Goal: Information Seeking & Learning: Check status

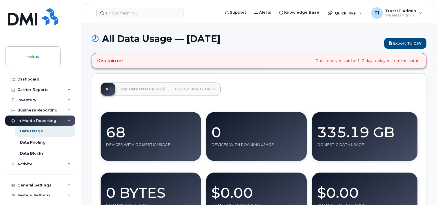
scroll to position [173, 0]
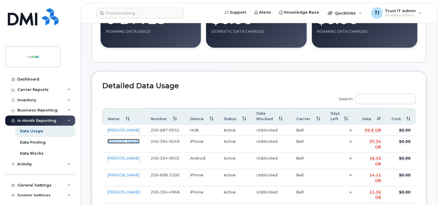
drag, startPoint x: 112, startPoint y: 140, endPoint x: 210, endPoint y: 133, distance: 97.9
click at [112, 140] on link "Christine Lloyd" at bounding box center [123, 141] width 32 height 5
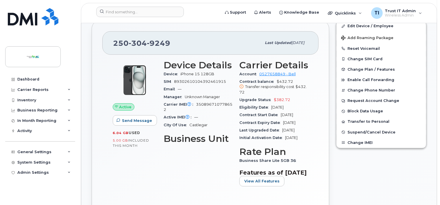
scroll to position [116, 0]
click at [21, 129] on div "Activity" at bounding box center [24, 130] width 14 height 5
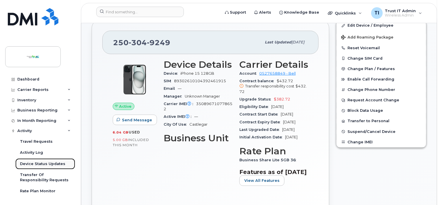
click at [45, 161] on div "Device Status Updates" at bounding box center [42, 163] width 45 height 5
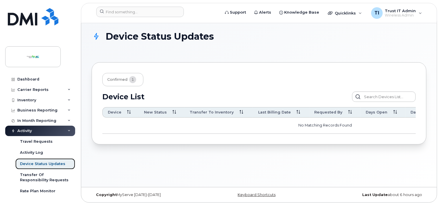
scroll to position [3, 0]
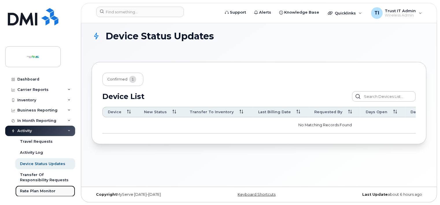
click at [41, 190] on div "Rate Plan Monitor" at bounding box center [38, 190] width 36 height 5
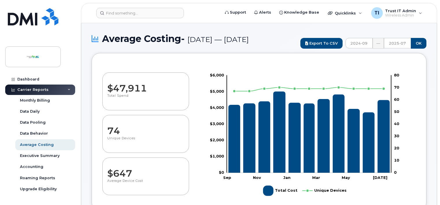
select select "100"
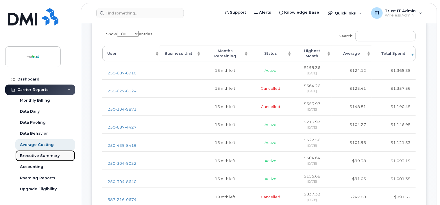
click at [42, 157] on div "Executive Summary" at bounding box center [40, 155] width 40 height 5
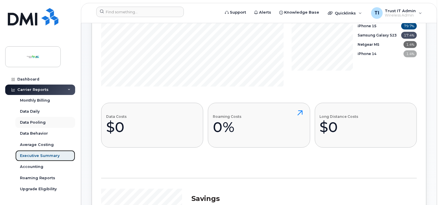
scroll to position [133, 0]
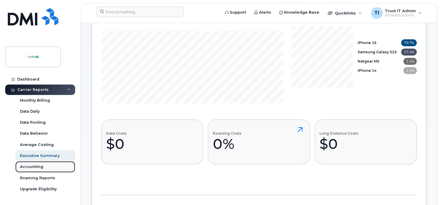
click at [34, 165] on div "Accounting" at bounding box center [31, 166] width 23 height 5
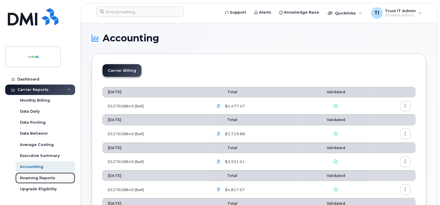
click at [36, 177] on div "Roaming Reports" at bounding box center [37, 177] width 35 height 5
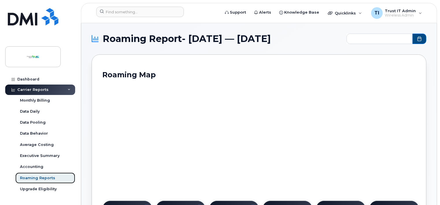
type input "2024-09 - 2025-07"
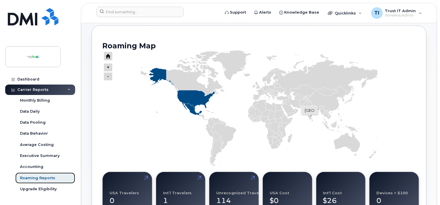
scroll to position [116, 0]
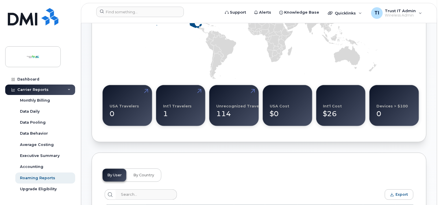
click at [228, 114] on div "114" at bounding box center [234, 111] width 36 height 15
click at [253, 93] on link at bounding box center [252, 101] width 14 height 33
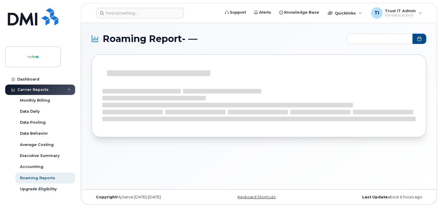
type input "2024-09 - 2025-07"
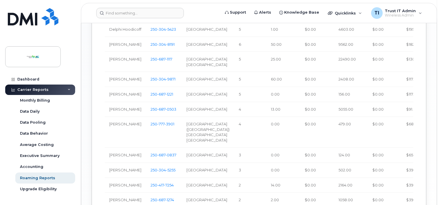
scroll to position [520, 0]
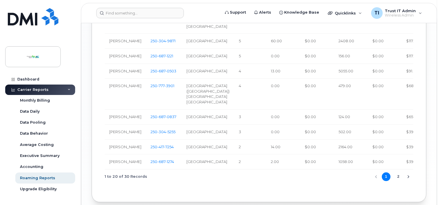
drag, startPoint x: 166, startPoint y: 142, endPoint x: 242, endPoint y: 131, distance: 75.9
click at [166, 23] on span "687" at bounding box center [168, 20] width 7 height 5
